Goal: Information Seeking & Learning: Get advice/opinions

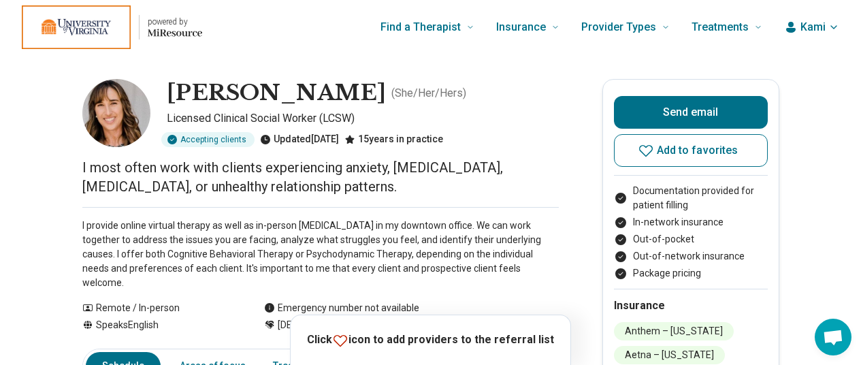
scroll to position [70, 1]
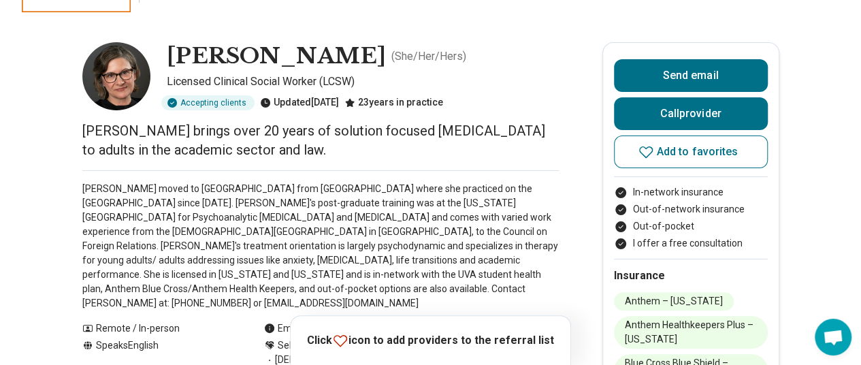
scroll to position [36, 0]
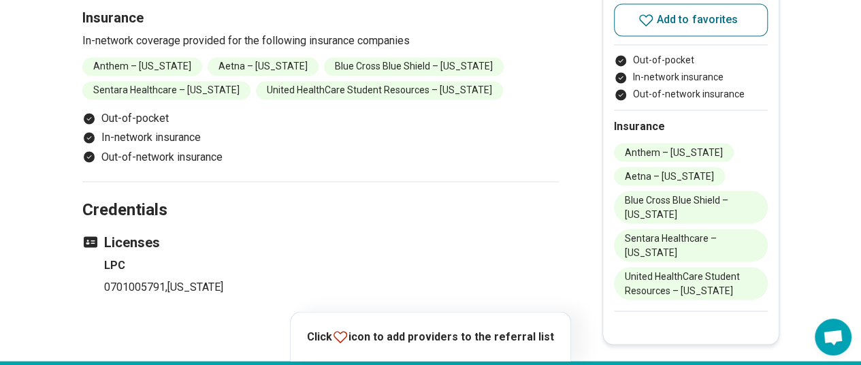
scroll to position [1142, 0]
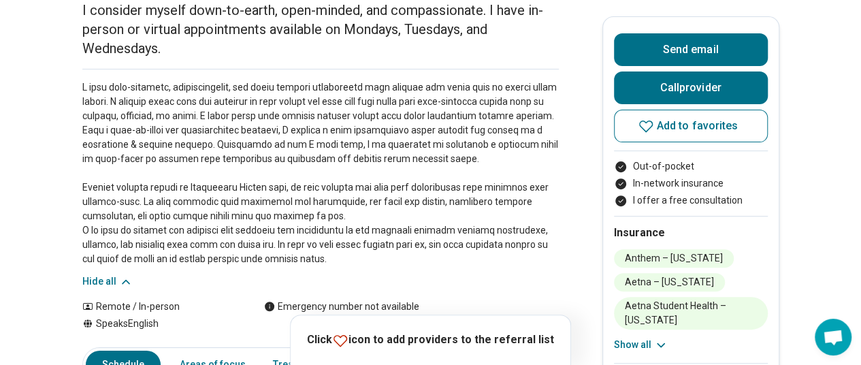
scroll to position [157, 1]
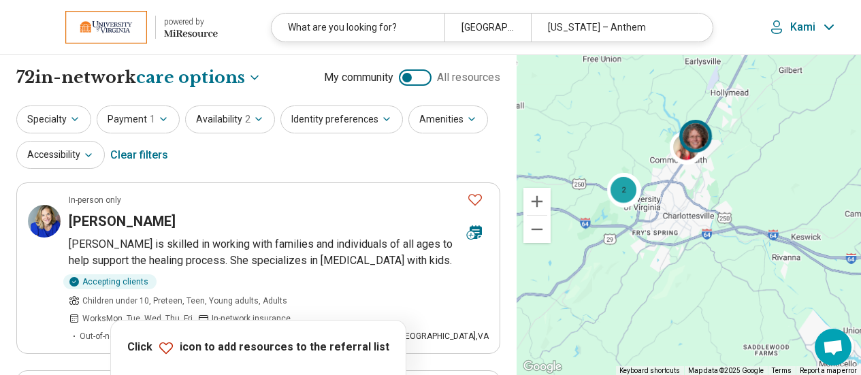
select select "***"
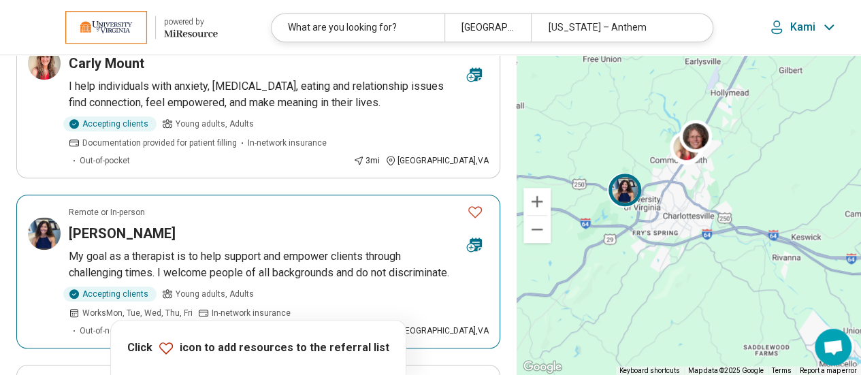
scroll to position [495, 0]
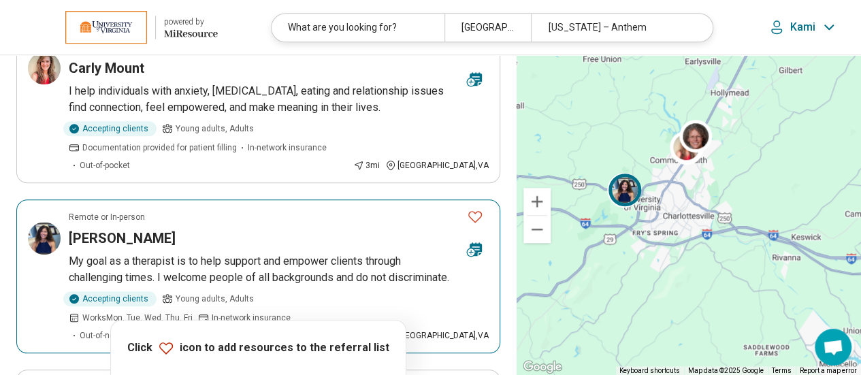
click at [244, 253] on p "My goal as a therapist is to help support and empower clients through challengi…" at bounding box center [279, 269] width 420 height 33
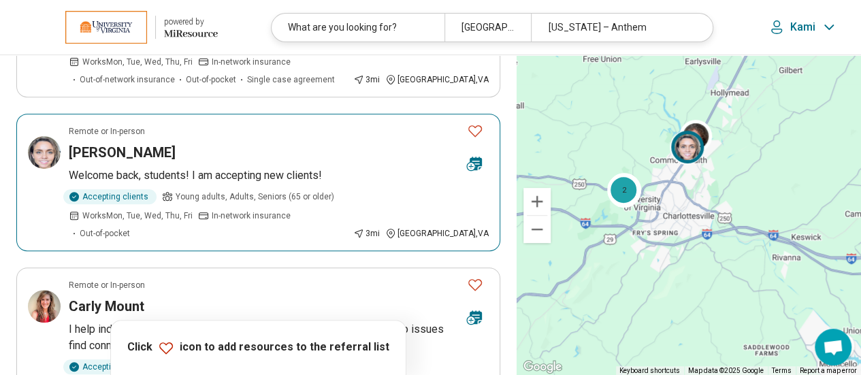
scroll to position [257, 0]
click at [238, 155] on div "[PERSON_NAME]" at bounding box center [262, 151] width 387 height 19
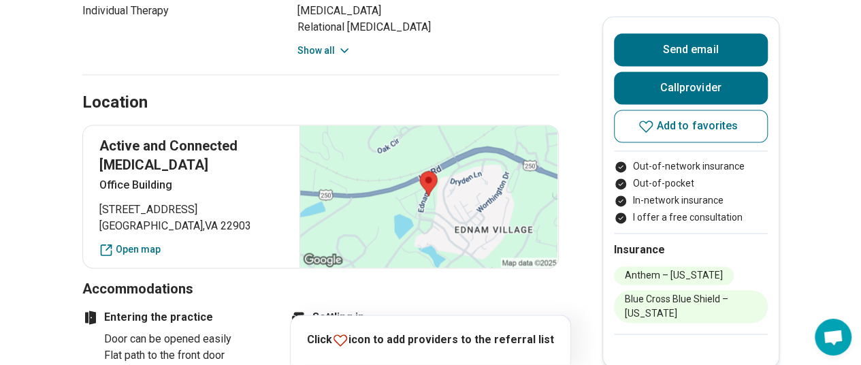
scroll to position [929, 1]
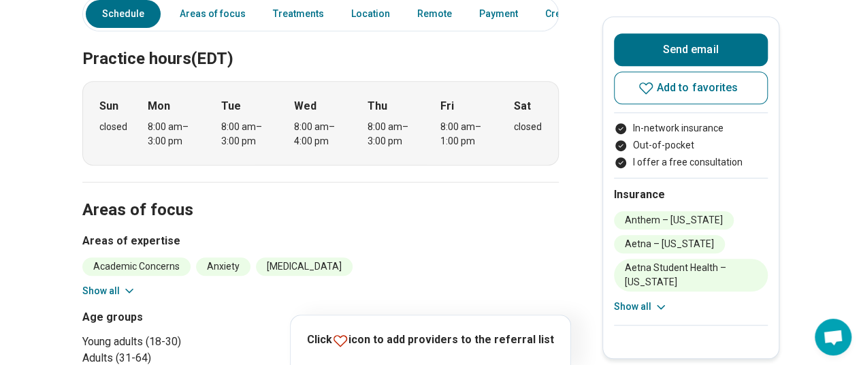
scroll to position [427, 0]
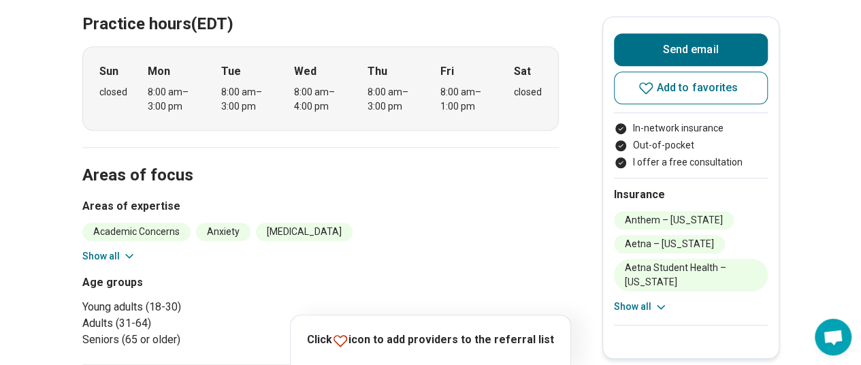
click at [114, 249] on button "Show all" at bounding box center [109, 256] width 54 height 14
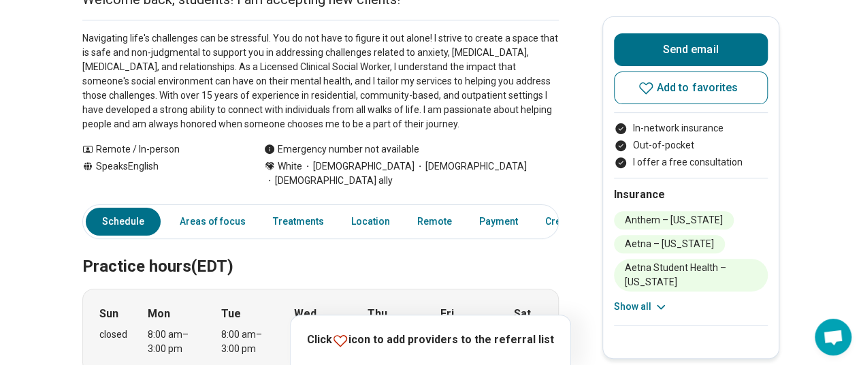
scroll to position [0, 0]
